Goal: Task Accomplishment & Management: Manage account settings

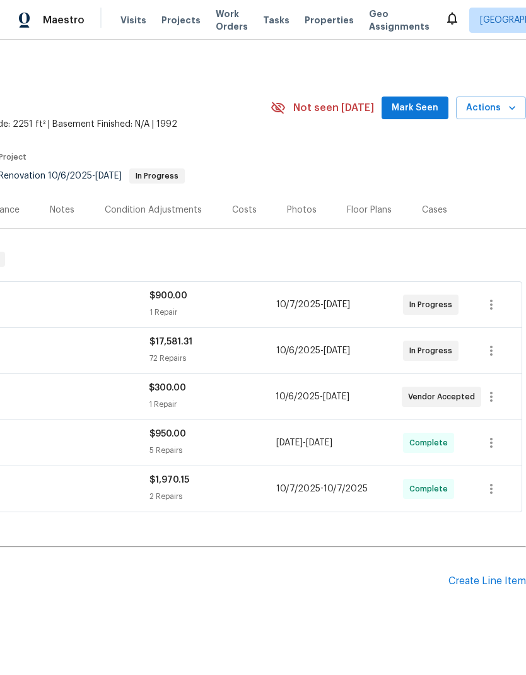
scroll to position [0, 187]
click at [432, 103] on span "Mark Seen" at bounding box center [415, 108] width 47 height 16
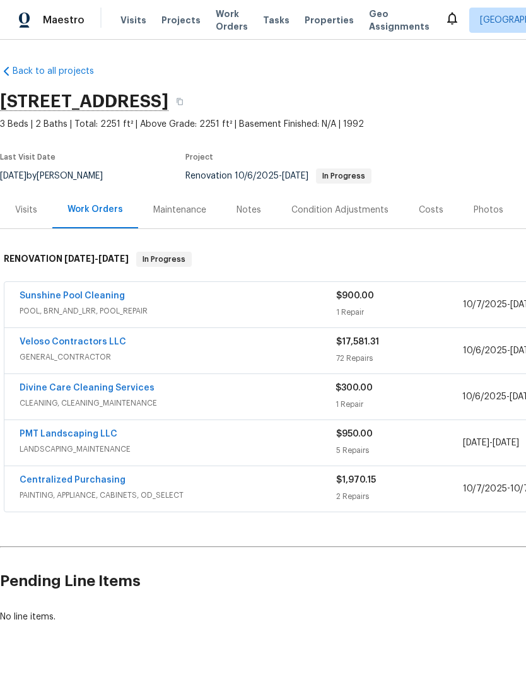
scroll to position [0, 0]
click at [109, 390] on link "Divine Care Cleaning Services" at bounding box center [87, 388] width 135 height 9
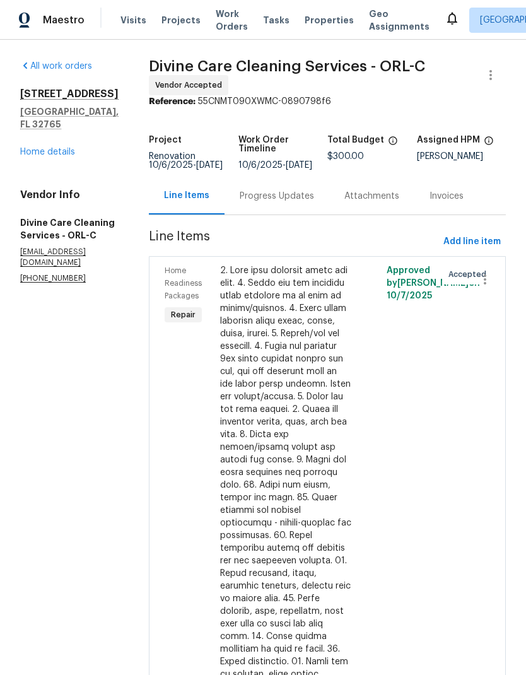
click at [287, 203] on div "Progress Updates" at bounding box center [277, 196] width 74 height 13
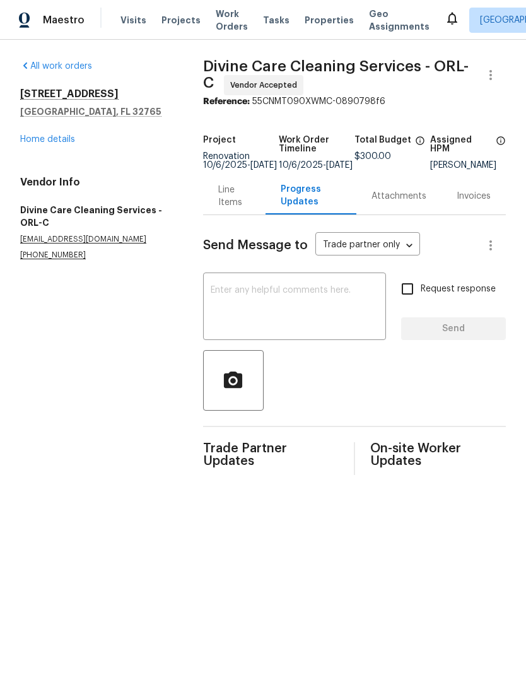
click at [287, 305] on textarea at bounding box center [295, 308] width 168 height 44
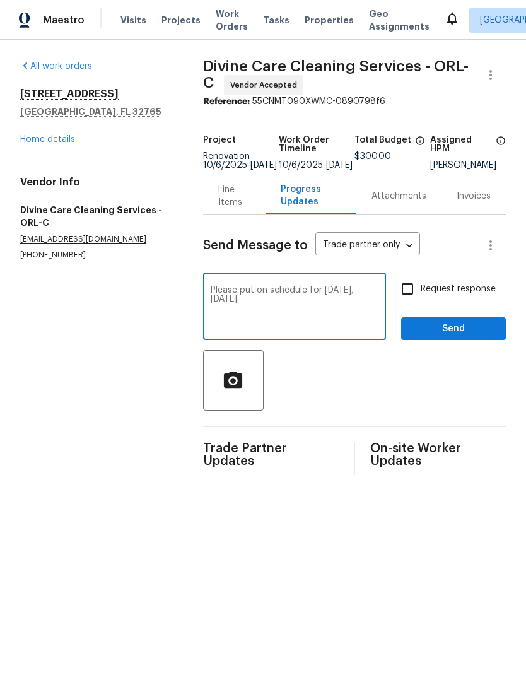
type textarea "Please put on schedule for tomorrow, Thursday 10/16."
click at [412, 295] on input "Request response" at bounding box center [407, 289] width 27 height 27
checkbox input "true"
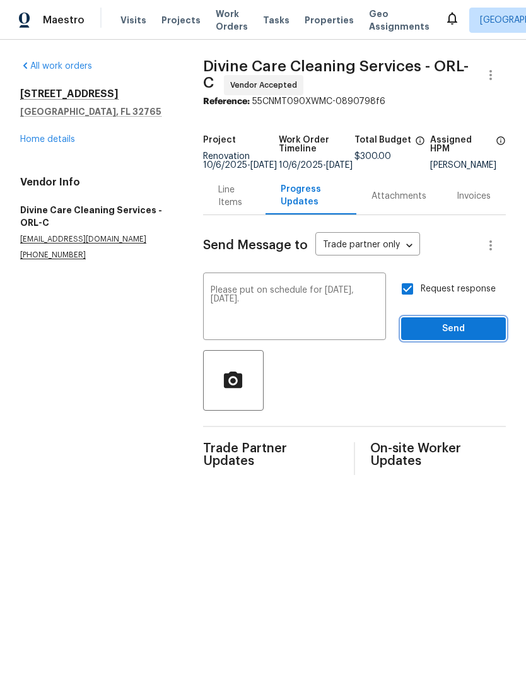
click at [485, 333] on span "Send" at bounding box center [453, 329] width 85 height 16
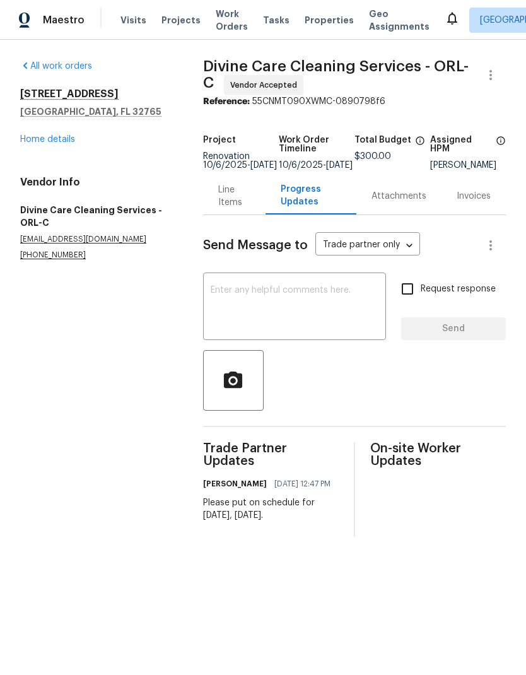
click at [58, 143] on link "Home details" at bounding box center [47, 139] width 55 height 9
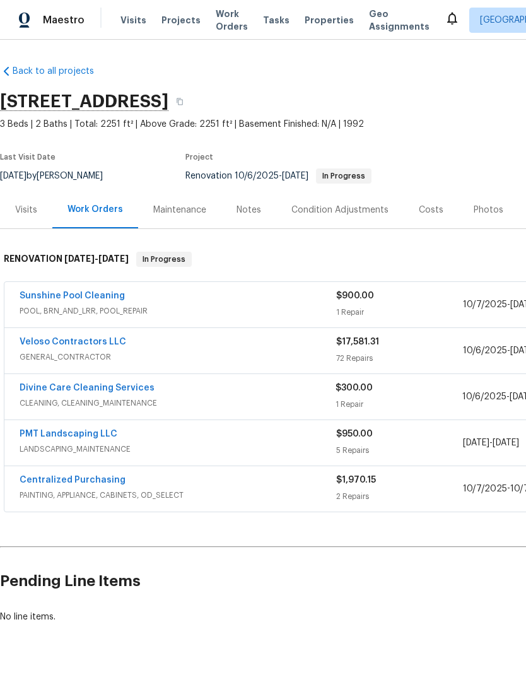
click at [102, 343] on link "Veloso Contractors LLC" at bounding box center [73, 342] width 107 height 9
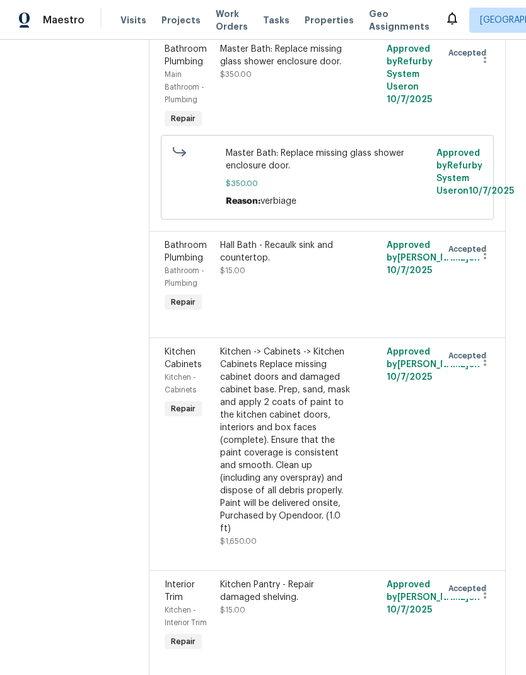
scroll to position [8643, 0]
click at [316, 68] on div "Master Bath: Replace missing glass shower enclosure door." at bounding box center [285, 54] width 131 height 25
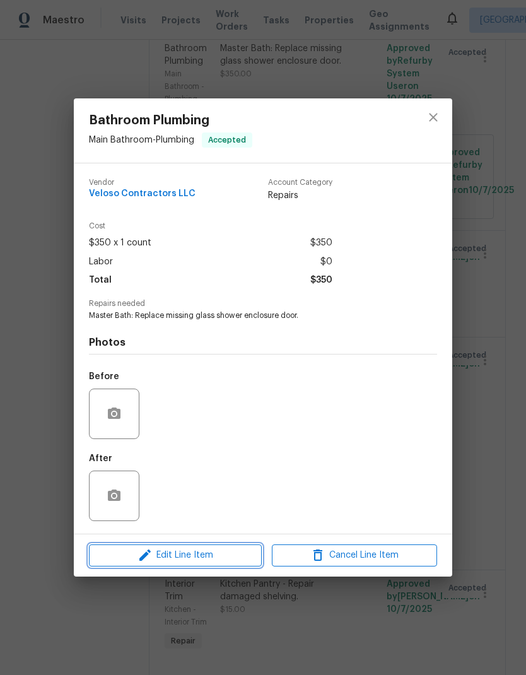
click at [238, 561] on span "Edit Line Item" at bounding box center [175, 556] width 165 height 16
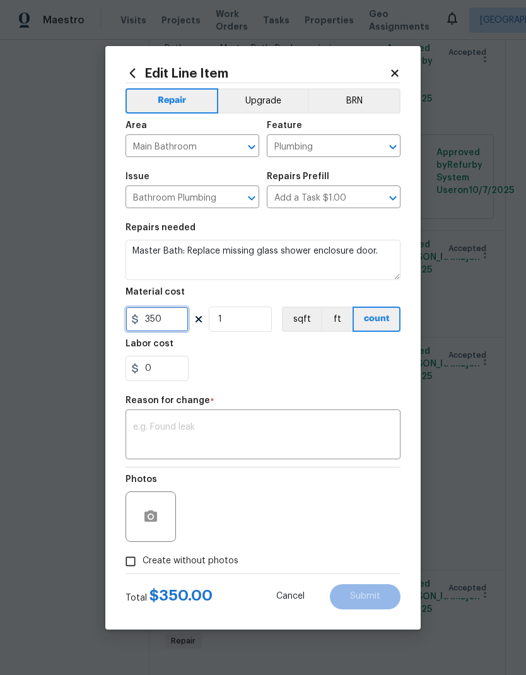
click at [173, 322] on input "350" at bounding box center [157, 319] width 63 height 25
type input "750"
click at [305, 375] on div "0" at bounding box center [263, 368] width 275 height 25
click at [221, 420] on div "x ​" at bounding box center [263, 436] width 275 height 47
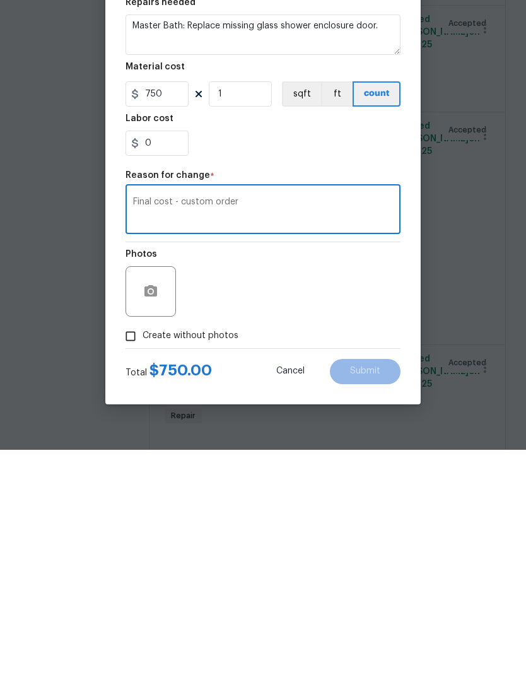
scroll to position [50, 0]
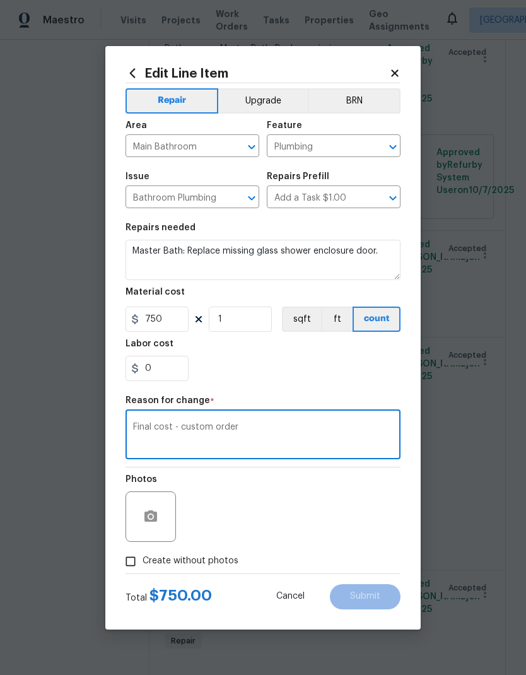
type textarea "Final cost - custom order"
click at [222, 559] on span "Create without photos" at bounding box center [191, 561] width 96 height 13
click at [143, 559] on input "Create without photos" at bounding box center [131, 562] width 24 height 24
checkbox input "true"
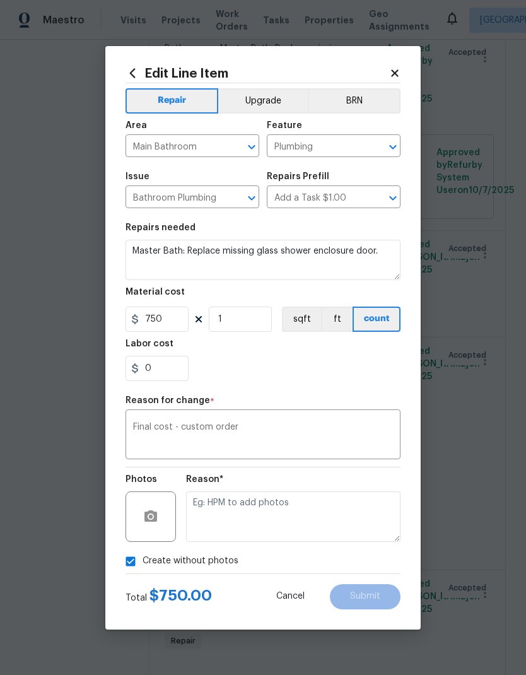
click at [383, 569] on div "Create without photos" at bounding box center [263, 562] width 275 height 24
click at [374, 564] on div "Create without photos" at bounding box center [263, 562] width 275 height 24
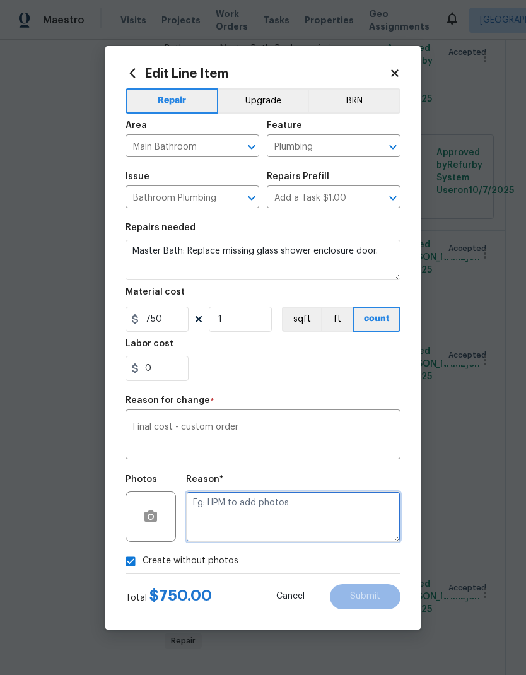
click at [360, 523] on textarea at bounding box center [293, 517] width 215 height 50
type textarea "Na"
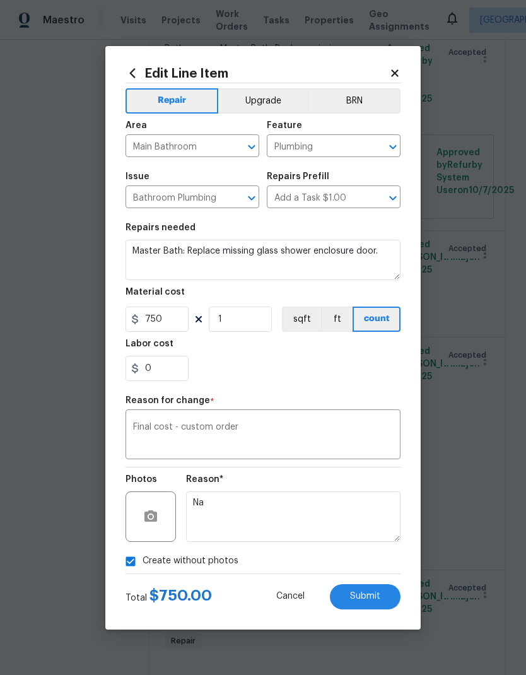
click at [380, 601] on span "Submit" at bounding box center [365, 596] width 30 height 9
type input "350"
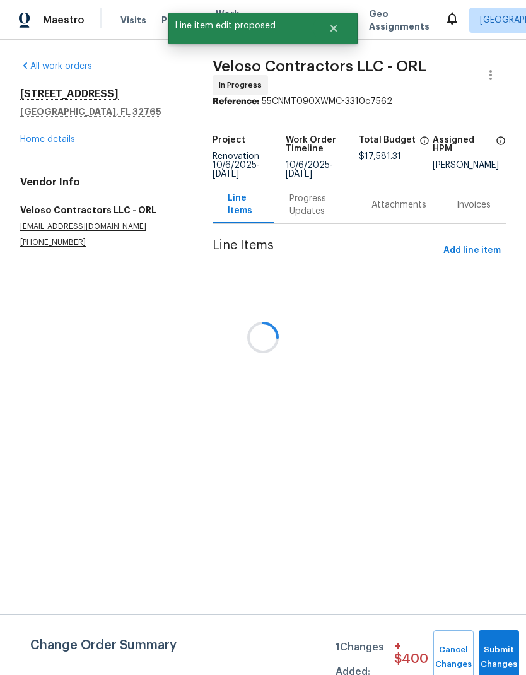
scroll to position [0, 0]
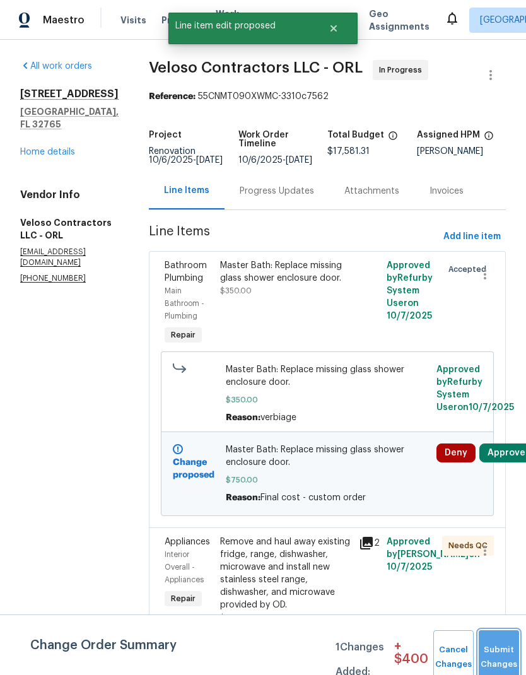
click at [493, 650] on button "Submit Changes" at bounding box center [499, 657] width 40 height 54
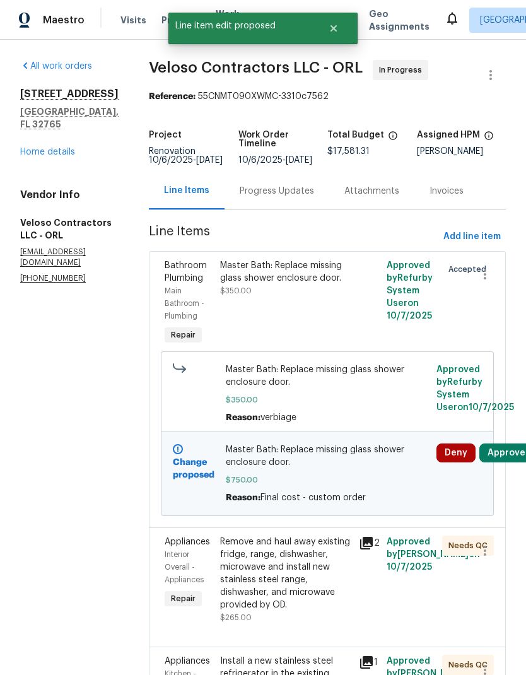
click at [521, 463] on button "Approve" at bounding box center [507, 453] width 54 height 19
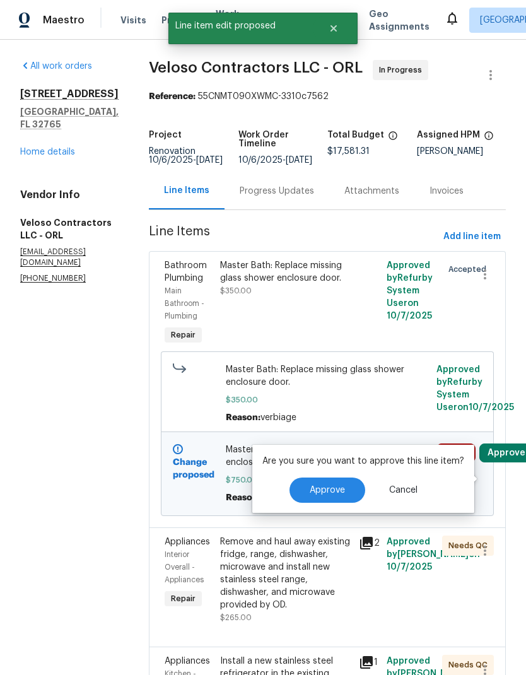
click at [338, 482] on button "Approve" at bounding box center [328, 490] width 76 height 25
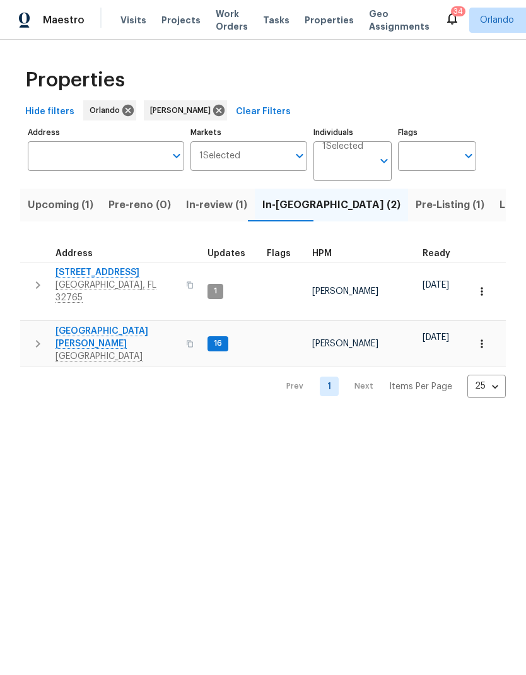
click at [416, 207] on span "Pre-Listing (1)" at bounding box center [450, 205] width 69 height 18
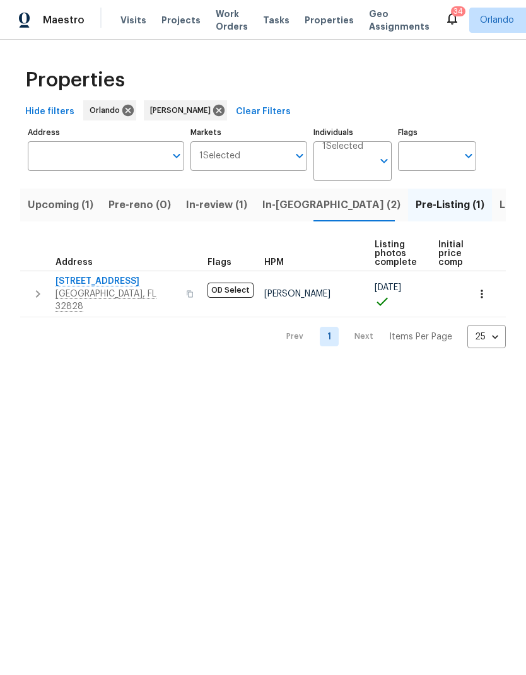
click at [500, 204] on span "Listed (3)" at bounding box center [523, 205] width 47 height 18
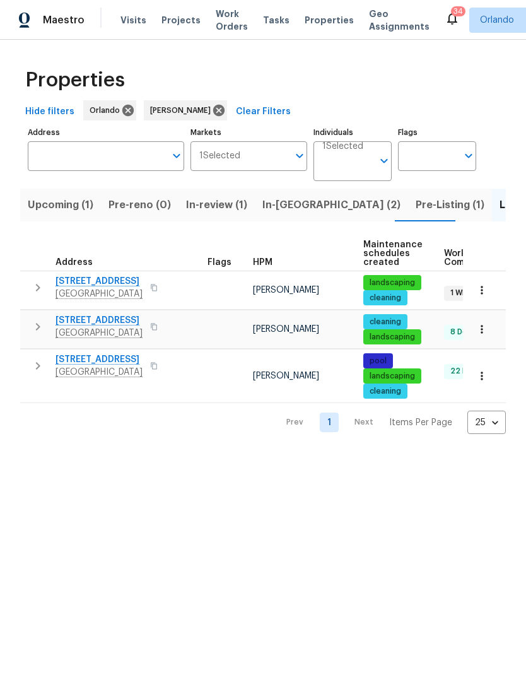
click at [232, 204] on span "In-review (1)" at bounding box center [216, 205] width 61 height 18
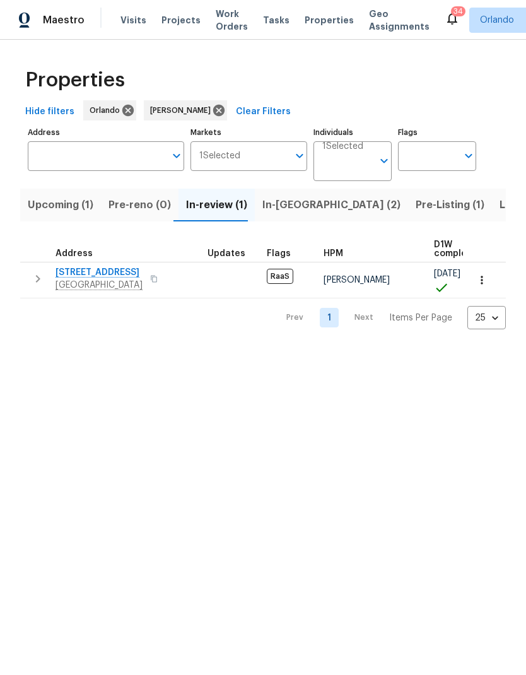
click at [294, 216] on button "In-reno (2)" at bounding box center [331, 205] width 153 height 33
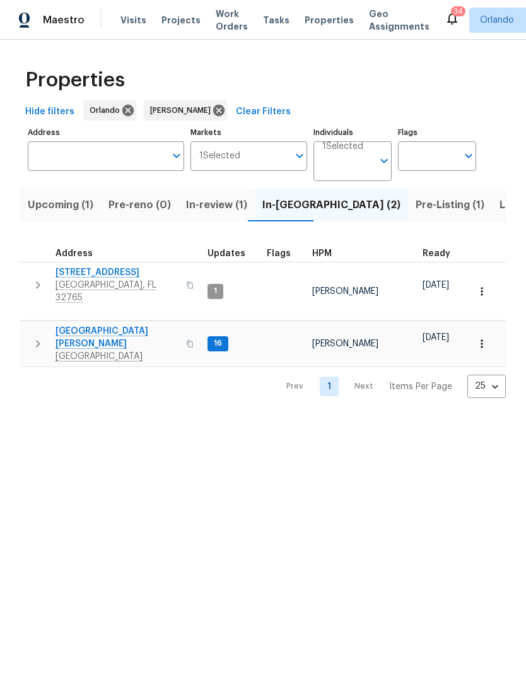
click at [107, 325] on span "7618 Brockbank Dr" at bounding box center [117, 337] width 123 height 25
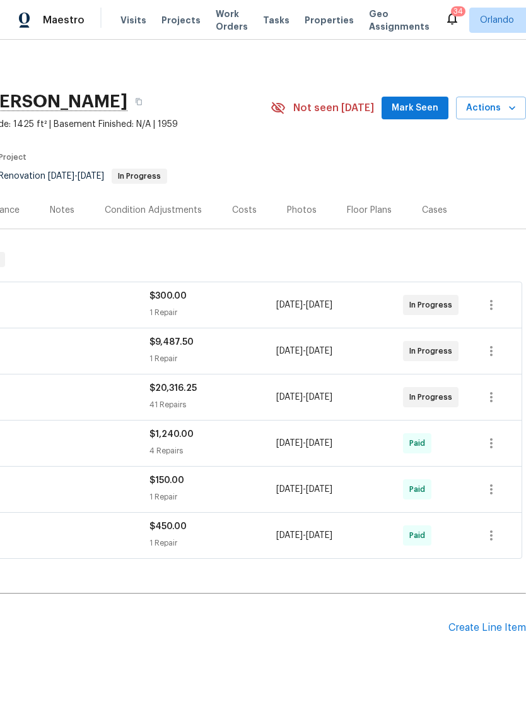
scroll to position [0, 187]
click at [432, 109] on span "Mark Seen" at bounding box center [415, 108] width 47 height 16
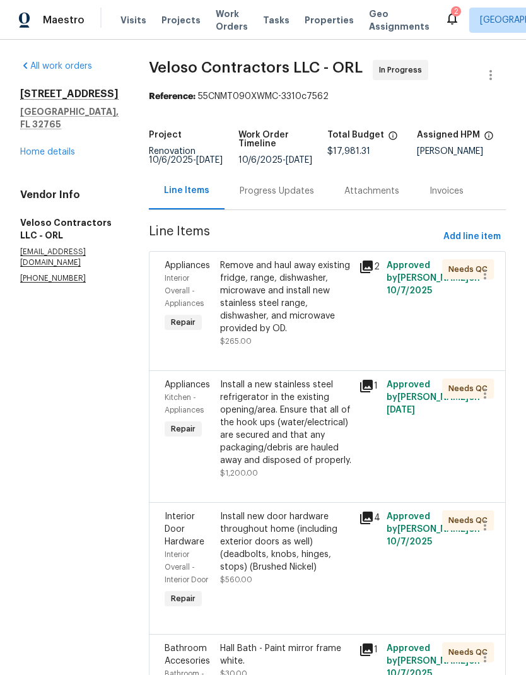
click at [69, 148] on link "Home details" at bounding box center [47, 152] width 55 height 9
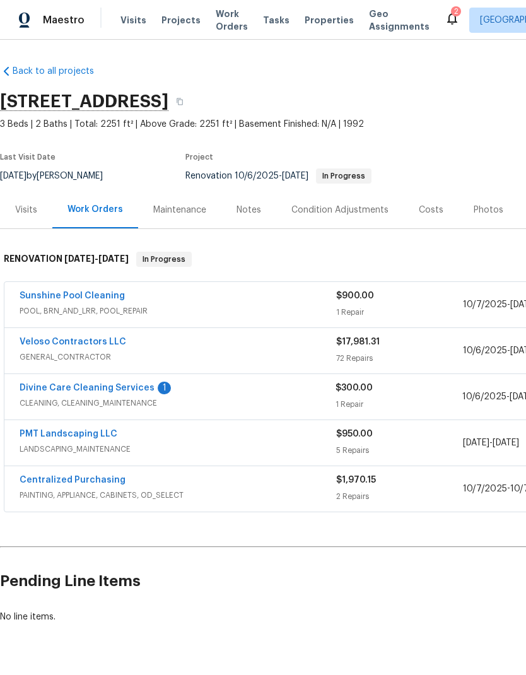
click at [133, 386] on link "Divine Care Cleaning Services" at bounding box center [87, 388] width 135 height 9
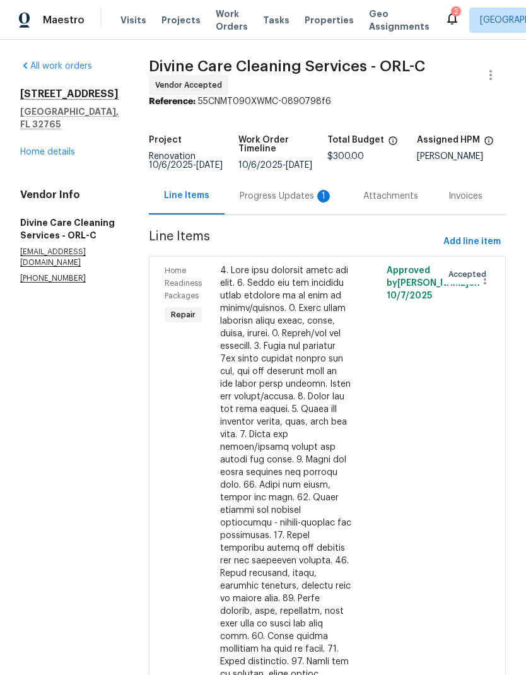
click at [295, 200] on div "Progress Updates 1" at bounding box center [286, 196] width 93 height 13
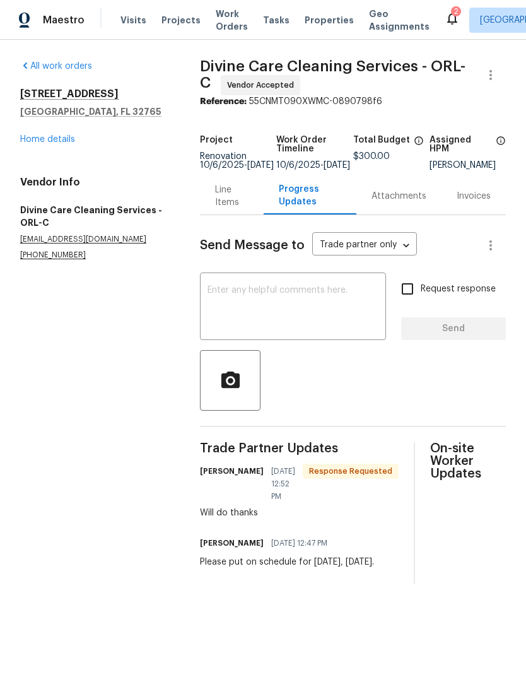
click at [313, 299] on textarea at bounding box center [293, 308] width 171 height 44
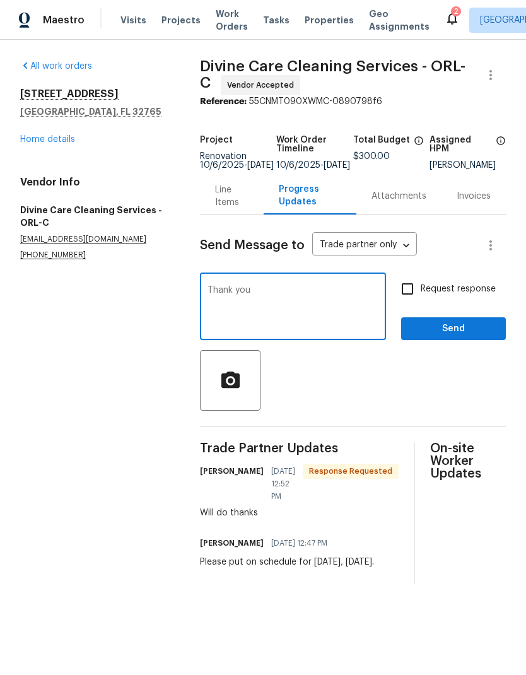
type textarea "Thank you"
click at [473, 334] on span "Send" at bounding box center [453, 329] width 85 height 16
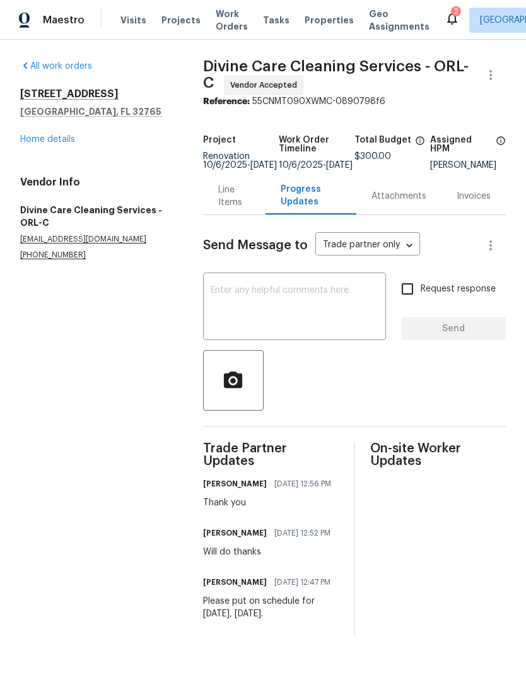
click at [58, 143] on link "Home details" at bounding box center [47, 139] width 55 height 9
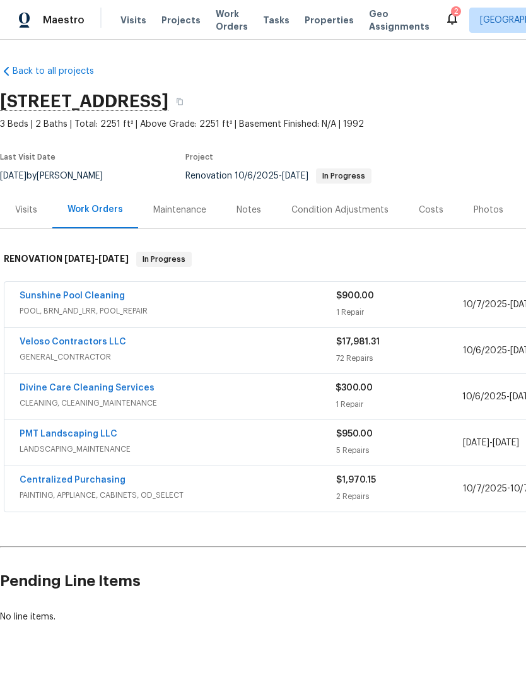
click at [92, 295] on link "Sunshine Pool Cleaning" at bounding box center [72, 296] width 105 height 9
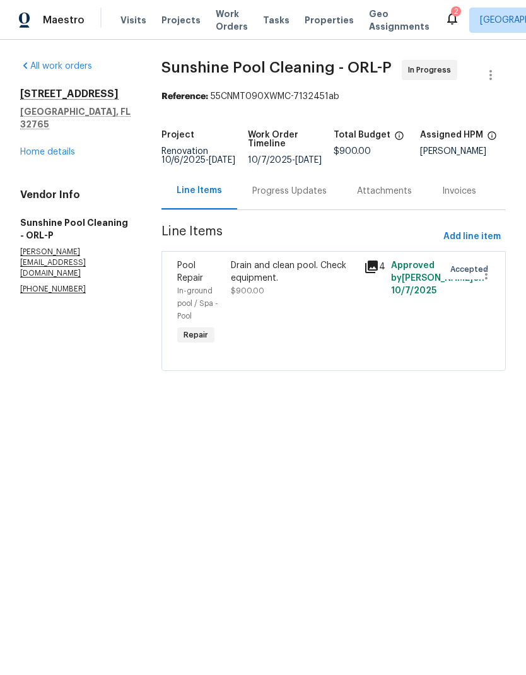
click at [58, 148] on link "Home details" at bounding box center [47, 152] width 55 height 9
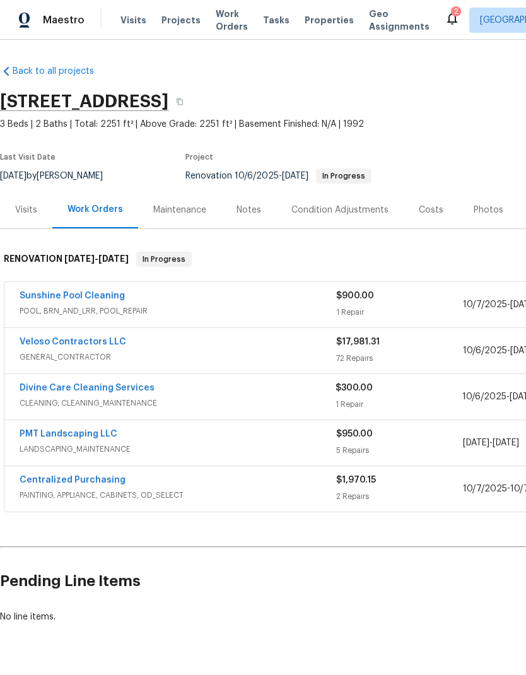
click at [434, 202] on div "Costs" at bounding box center [431, 209] width 55 height 37
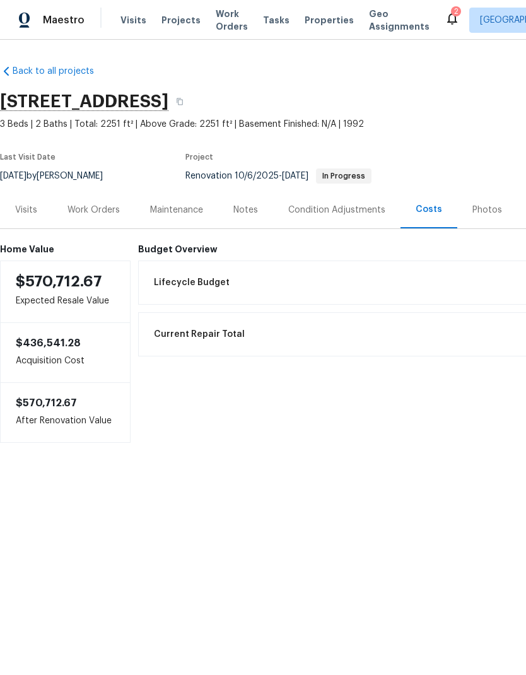
click at [108, 210] on div "Work Orders" at bounding box center [94, 210] width 52 height 13
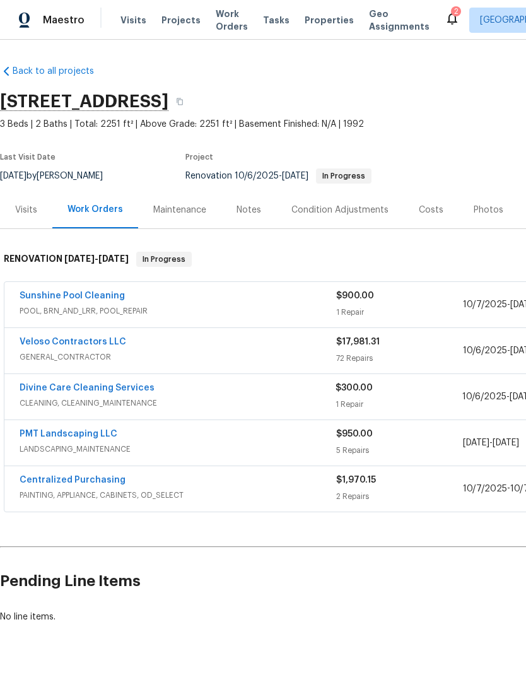
click at [101, 295] on link "Sunshine Pool Cleaning" at bounding box center [72, 296] width 105 height 9
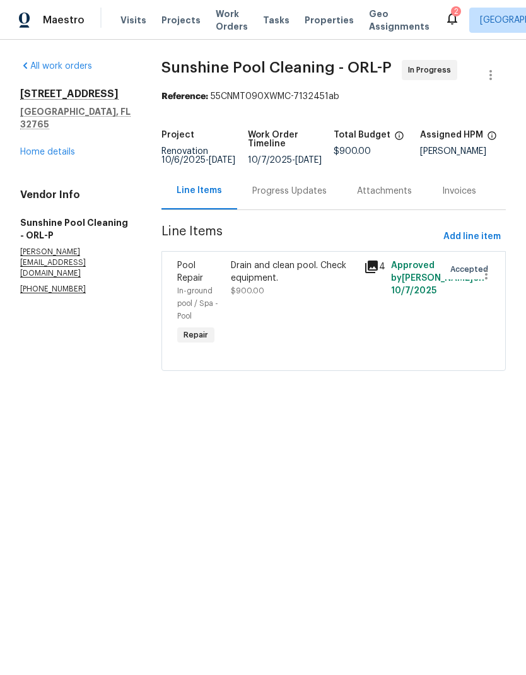
click at [287, 284] on div "Drain and clean pool. Check equipment." at bounding box center [294, 271] width 126 height 25
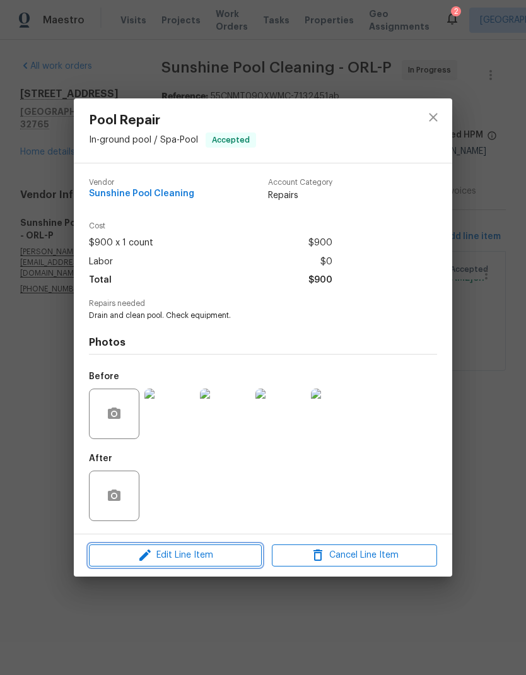
click at [239, 560] on span "Edit Line Item" at bounding box center [175, 556] width 165 height 16
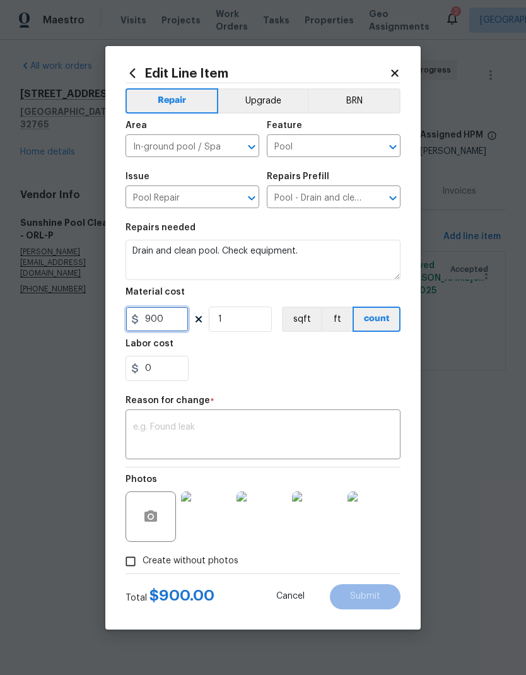
click at [173, 325] on input "900" at bounding box center [157, 319] width 63 height 25
type input "1475"
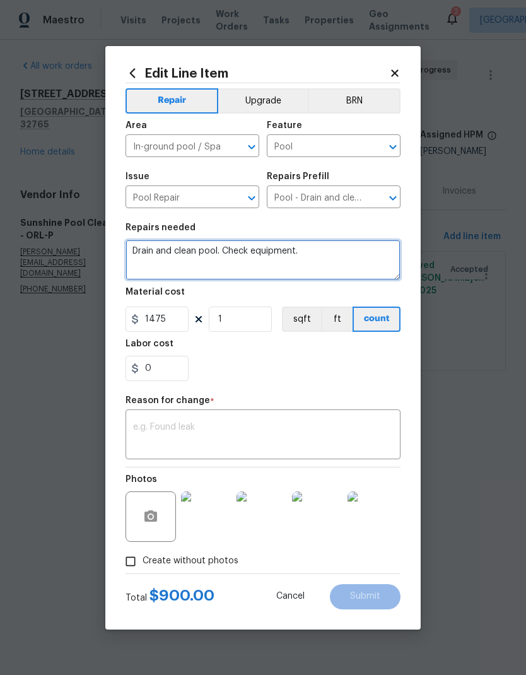
click at [333, 259] on textarea "Drain and clean pool. Check equipment." at bounding box center [263, 260] width 275 height 40
click at [237, 250] on textarea "Drain and clean pool. Check equipment." at bounding box center [263, 260] width 275 height 40
click at [237, 249] on textarea "Drain and clean pool. Check equipment." at bounding box center [263, 260] width 275 height 40
type textarea "Drain and clean pool. Filter. Vac lock."
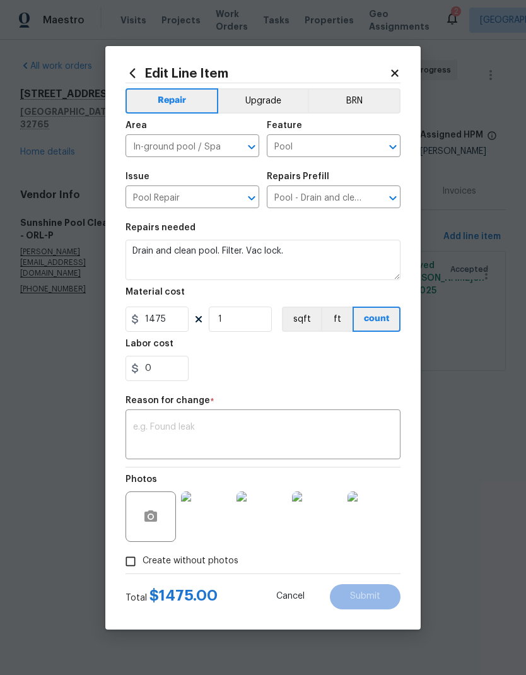
click at [256, 372] on div "0" at bounding box center [263, 368] width 275 height 25
click at [194, 425] on textarea at bounding box center [263, 436] width 260 height 27
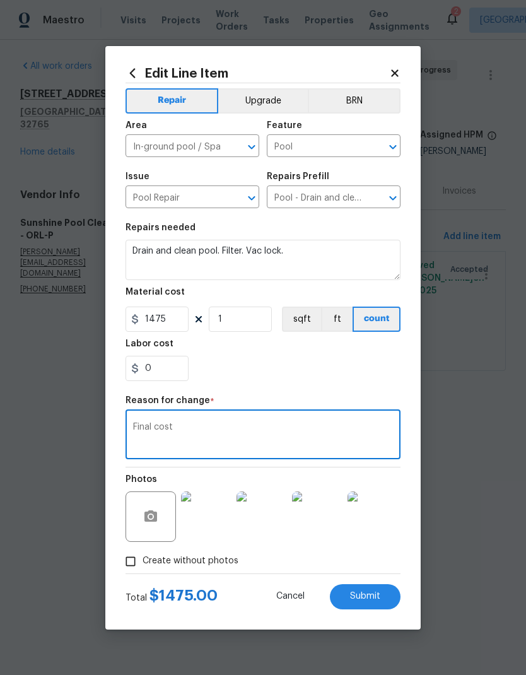
type textarea "Final cost"
click at [386, 596] on button "Submit" at bounding box center [365, 596] width 71 height 25
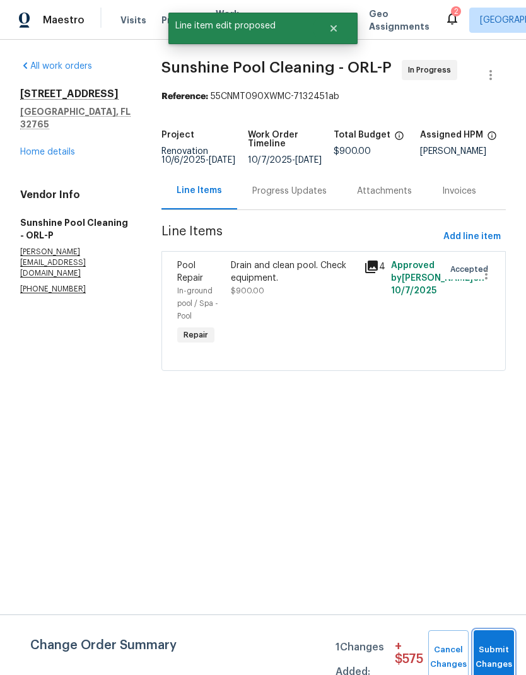
click at [494, 651] on button "Submit Changes" at bounding box center [494, 657] width 40 height 54
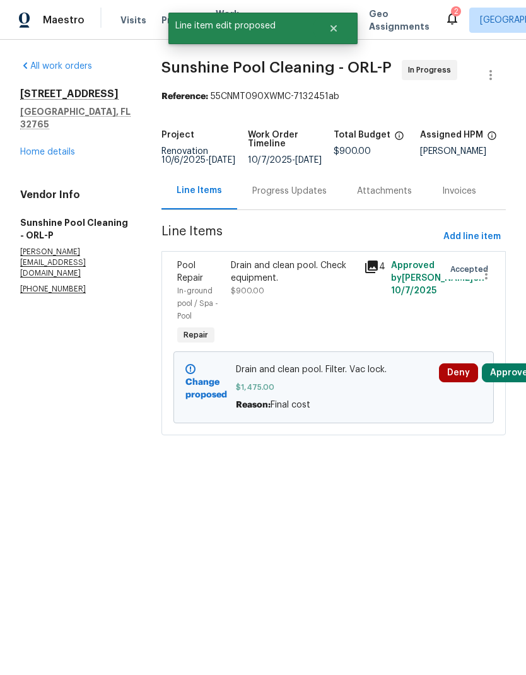
click at [512, 382] on button "Approve" at bounding box center [509, 373] width 54 height 19
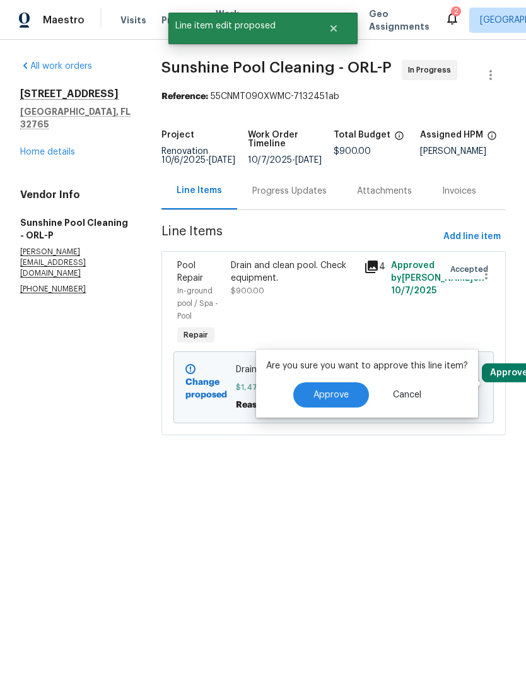
click at [338, 389] on button "Approve" at bounding box center [331, 394] width 76 height 25
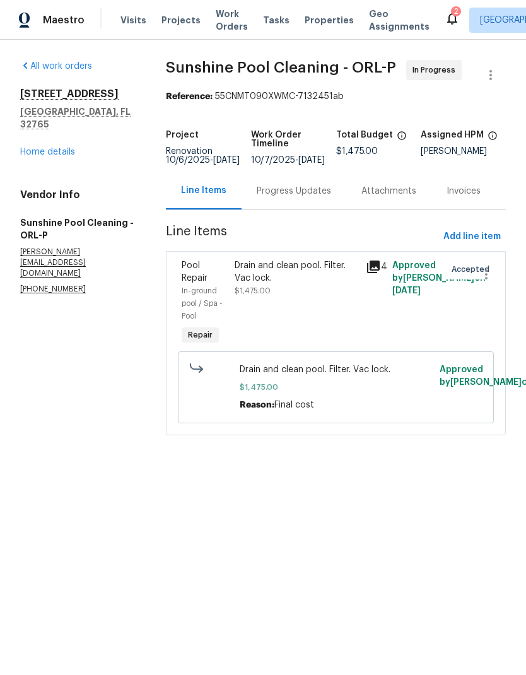
click at [59, 148] on link "Home details" at bounding box center [47, 152] width 55 height 9
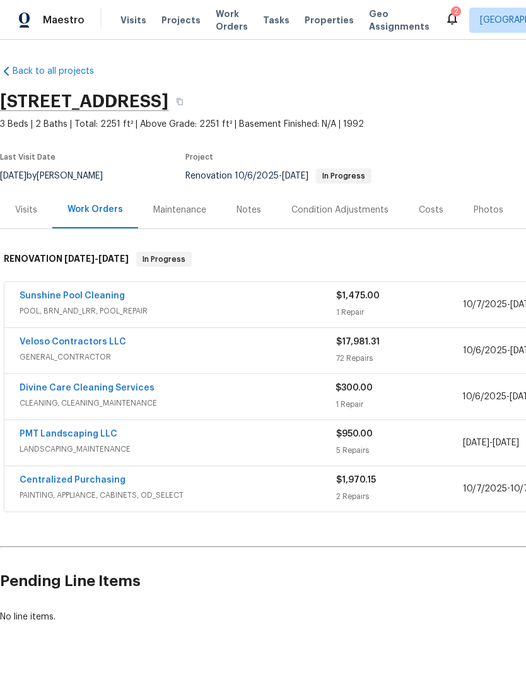
click at [439, 210] on div "Costs" at bounding box center [431, 209] width 55 height 37
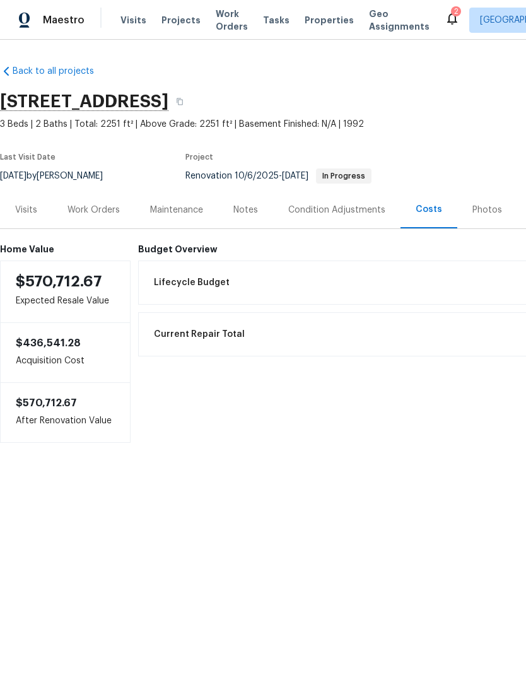
click at [102, 208] on div "Work Orders" at bounding box center [94, 210] width 52 height 13
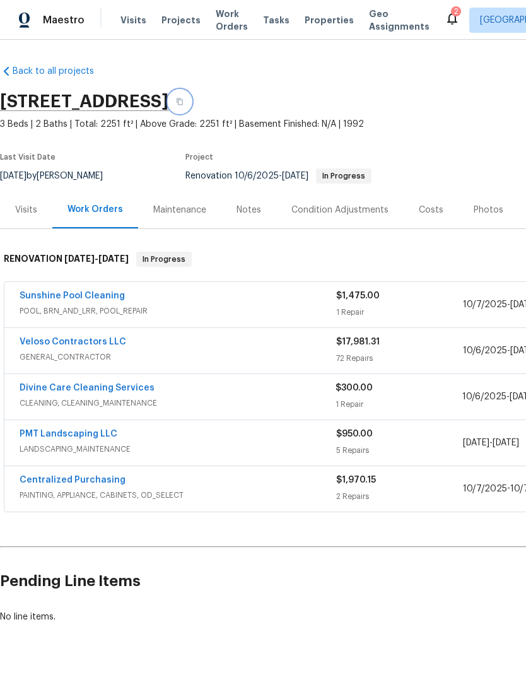
click at [191, 97] on button "button" at bounding box center [179, 101] width 23 height 23
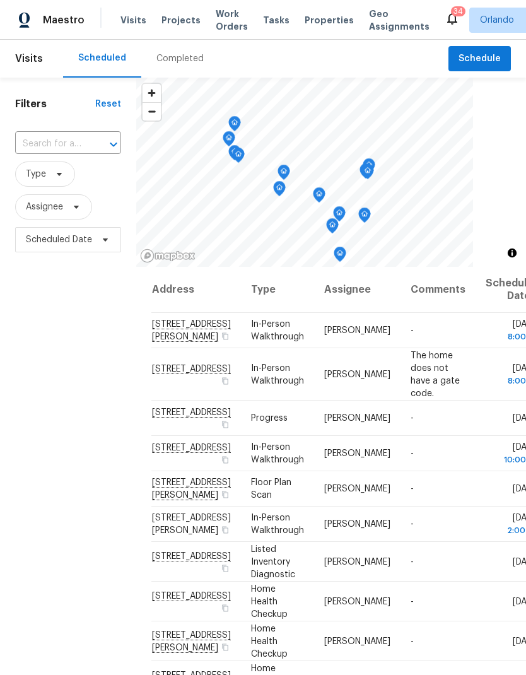
click at [71, 136] on input "text" at bounding box center [50, 144] width 71 height 20
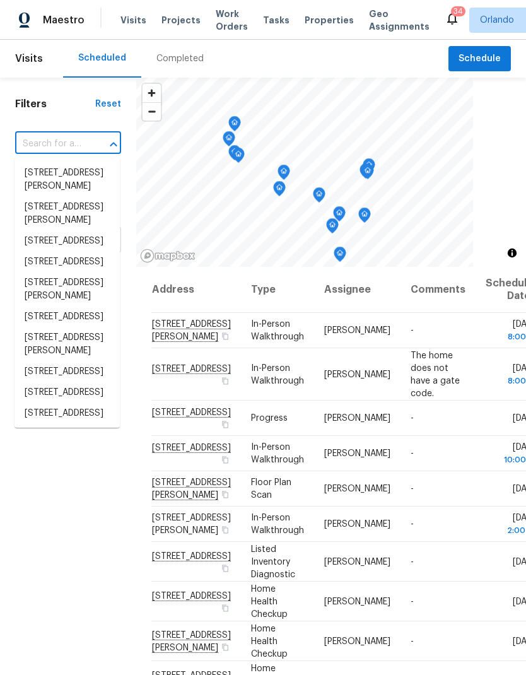
click at [72, 141] on input "text" at bounding box center [50, 144] width 71 height 20
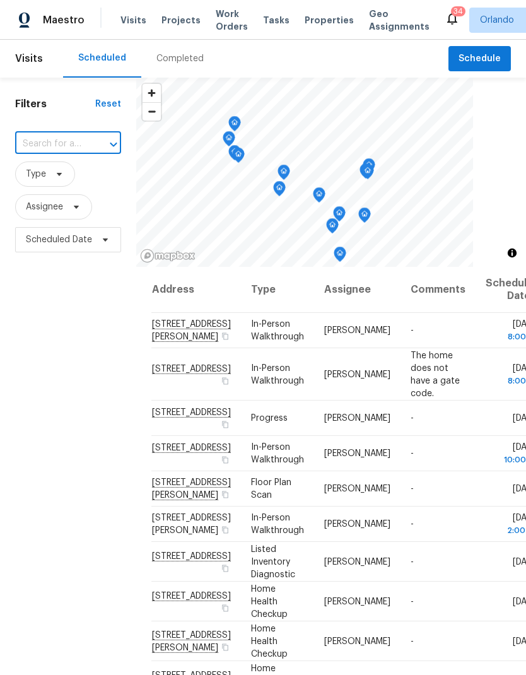
paste input "[STREET_ADDRESS]"
type input "[STREET_ADDRESS]"
click at [86, 178] on li "[STREET_ADDRESS]" at bounding box center [67, 173] width 105 height 21
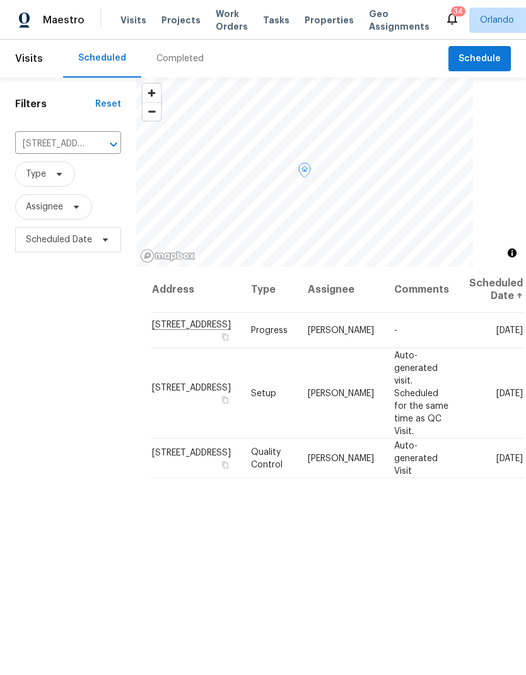
click at [0, 0] on icon at bounding box center [0, 0] width 0 height 0
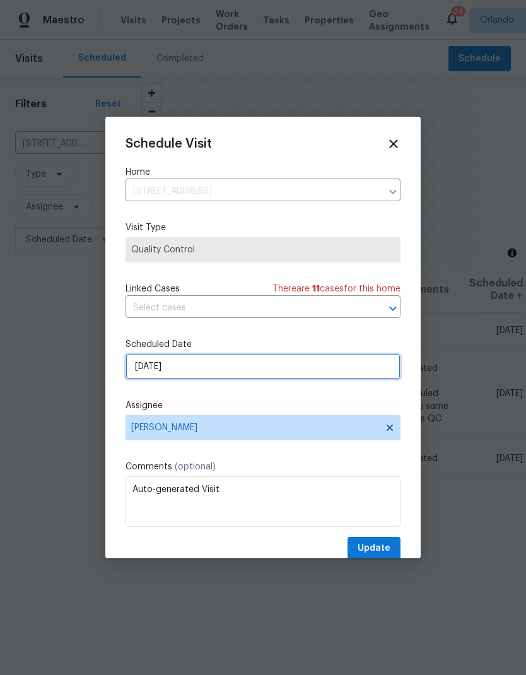
click at [245, 372] on input "[DATE]" at bounding box center [263, 366] width 275 height 25
select select "10"
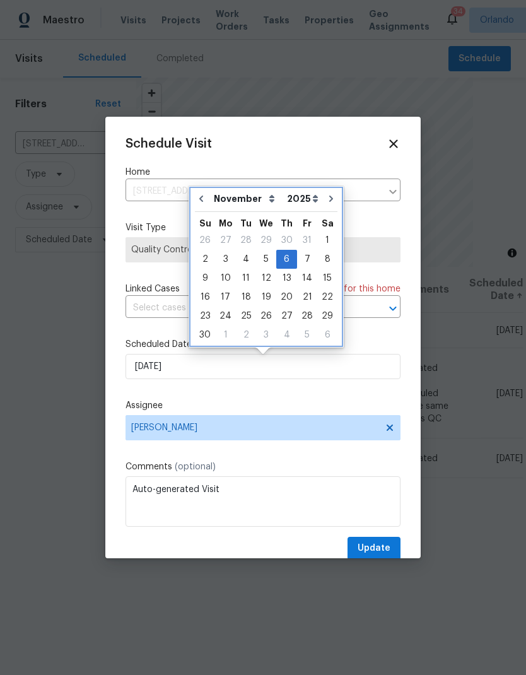
click at [204, 202] on icon "Go to previous month" at bounding box center [201, 199] width 10 height 10
type input "[DATE]"
select select "9"
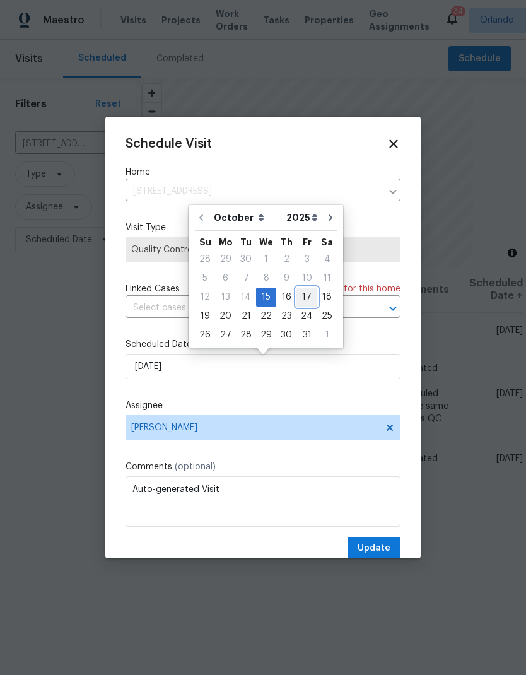
click at [307, 300] on div "17" at bounding box center [307, 297] width 21 height 18
type input "[DATE]"
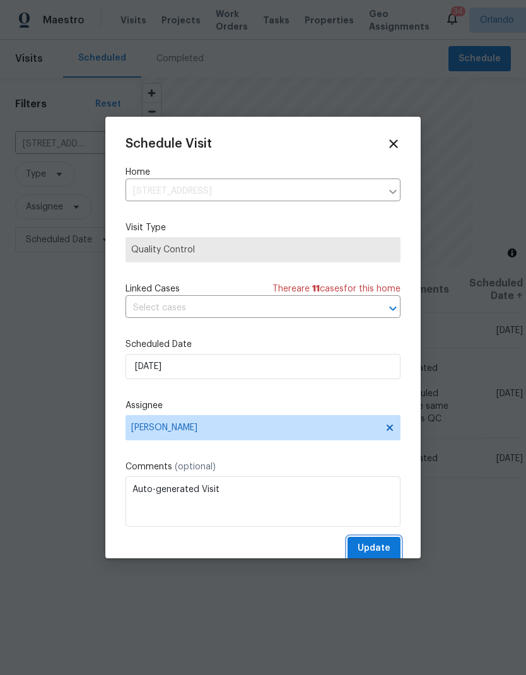
click at [385, 549] on span "Update" at bounding box center [374, 549] width 33 height 16
